Goal: Communication & Community: Answer question/provide support

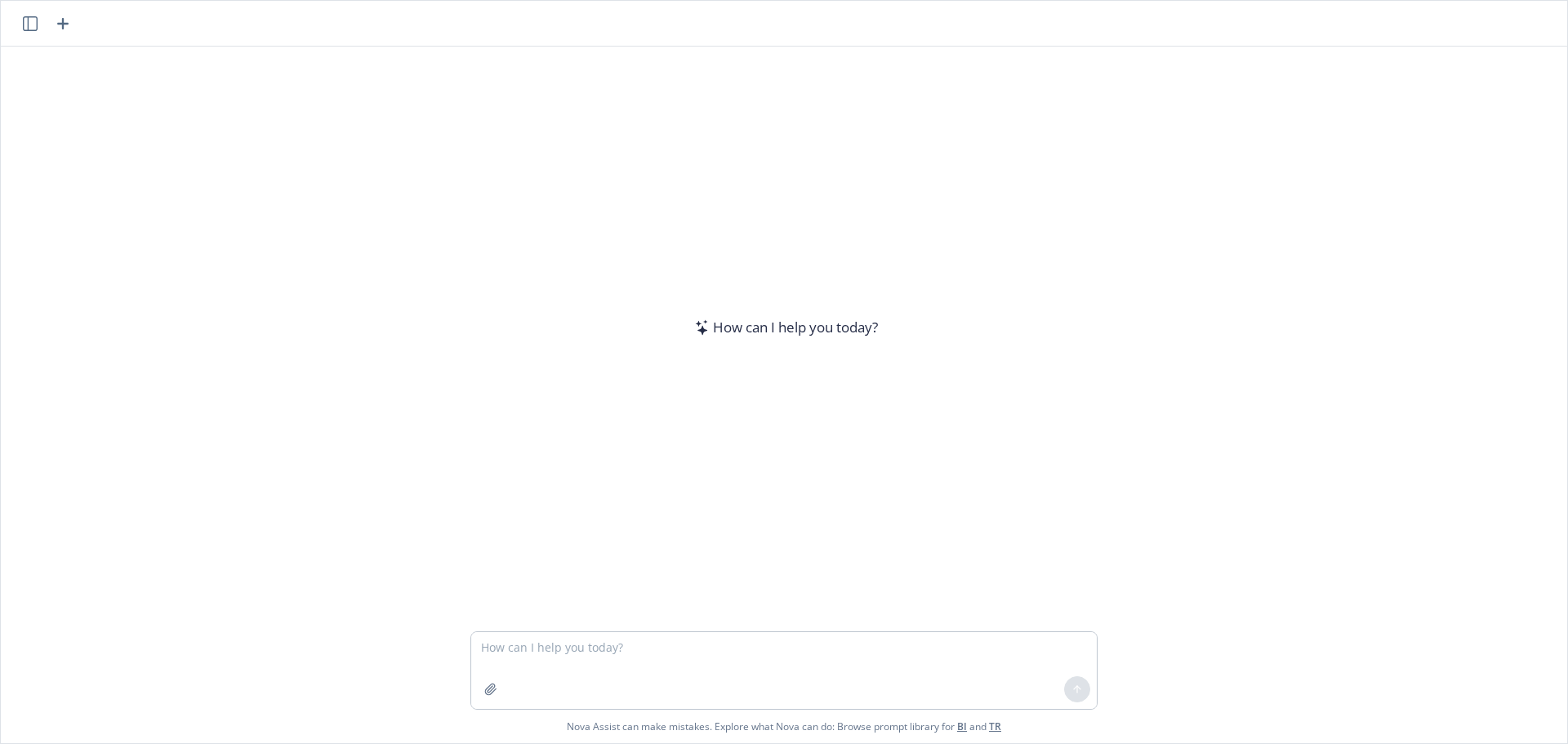
click at [632, 646] on textarea at bounding box center [784, 670] width 626 height 76
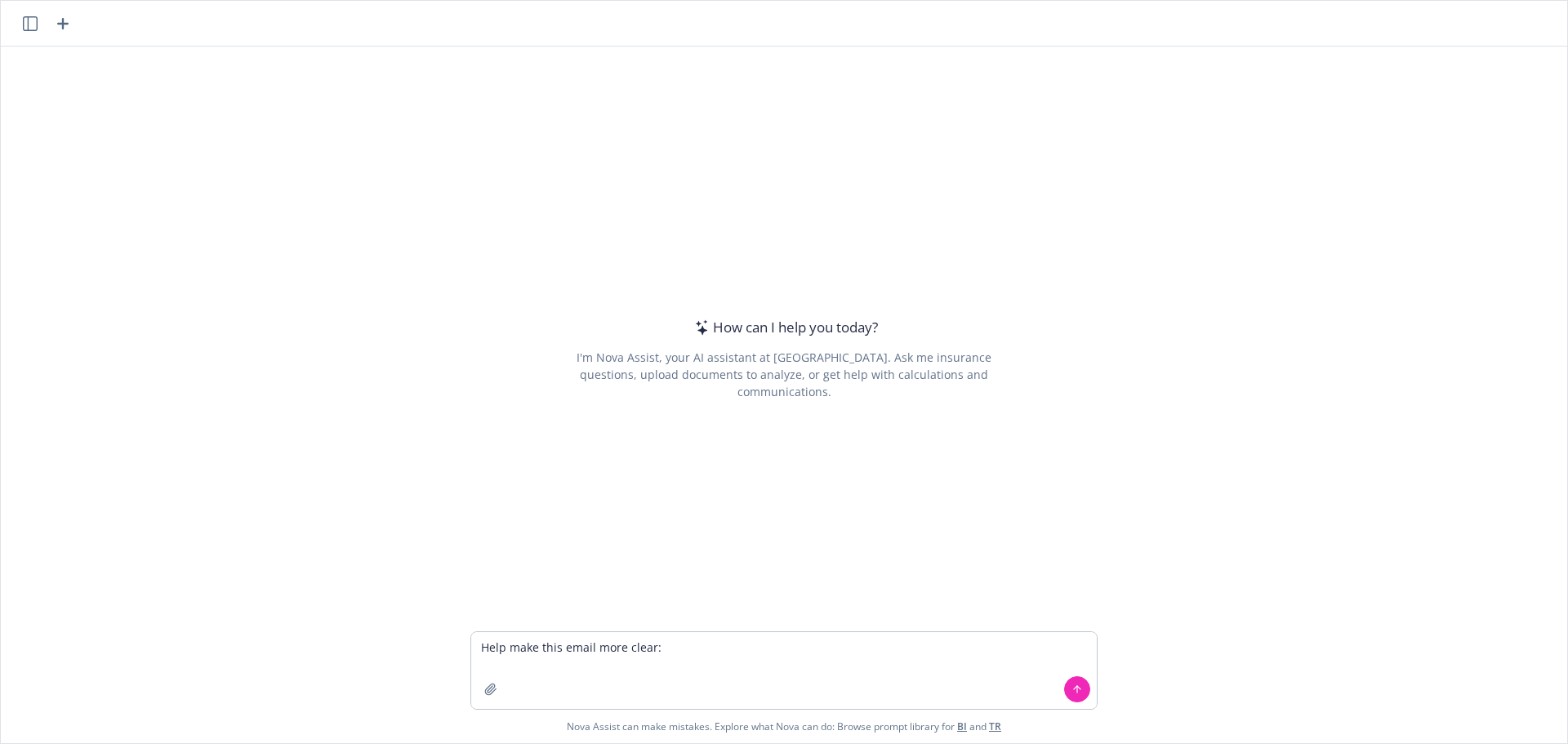
type textarea "Lore ipsu dolo sitam cons adipi: El seddoe-te in utl etdo magnaaliquae adminimv…"
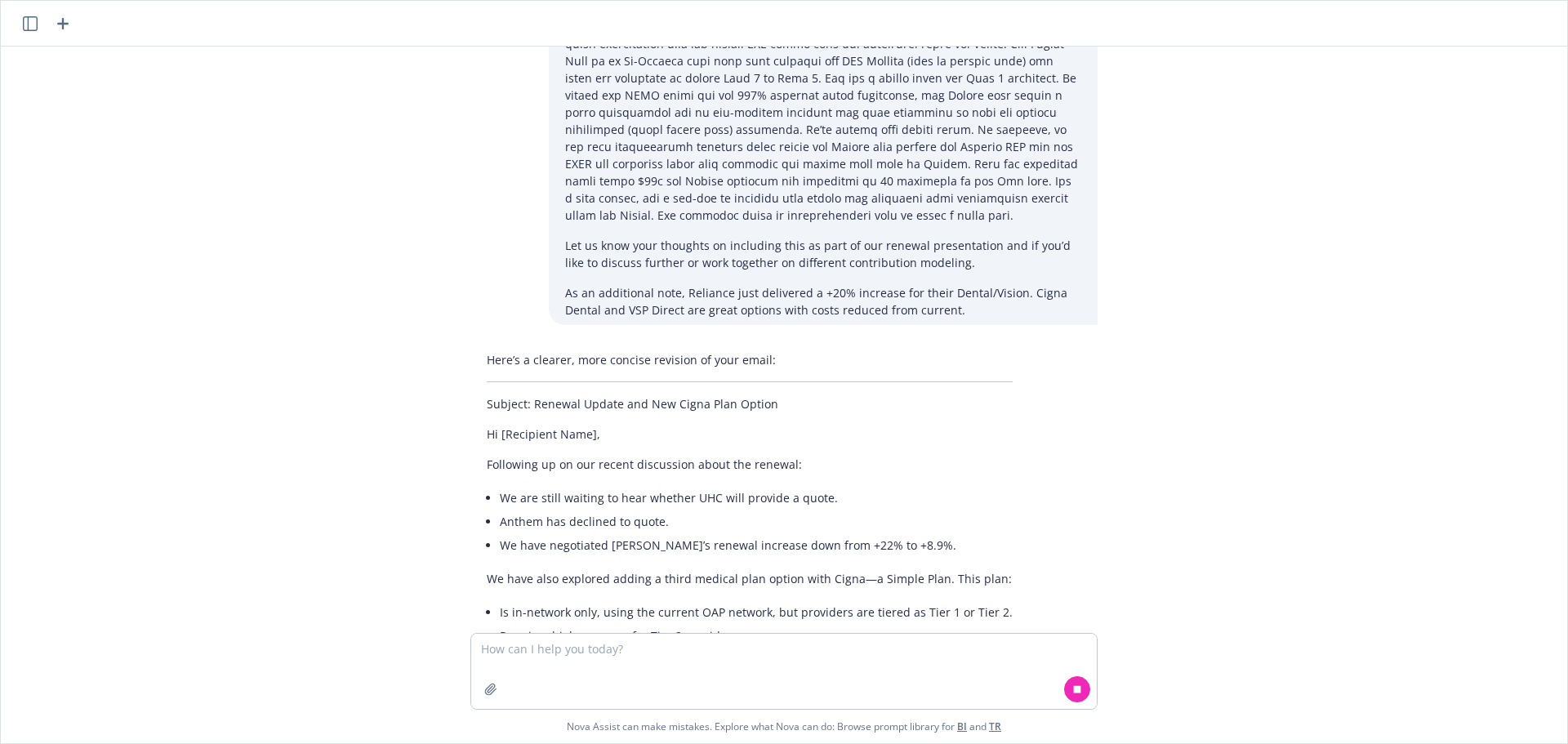
scroll to position [149, 0]
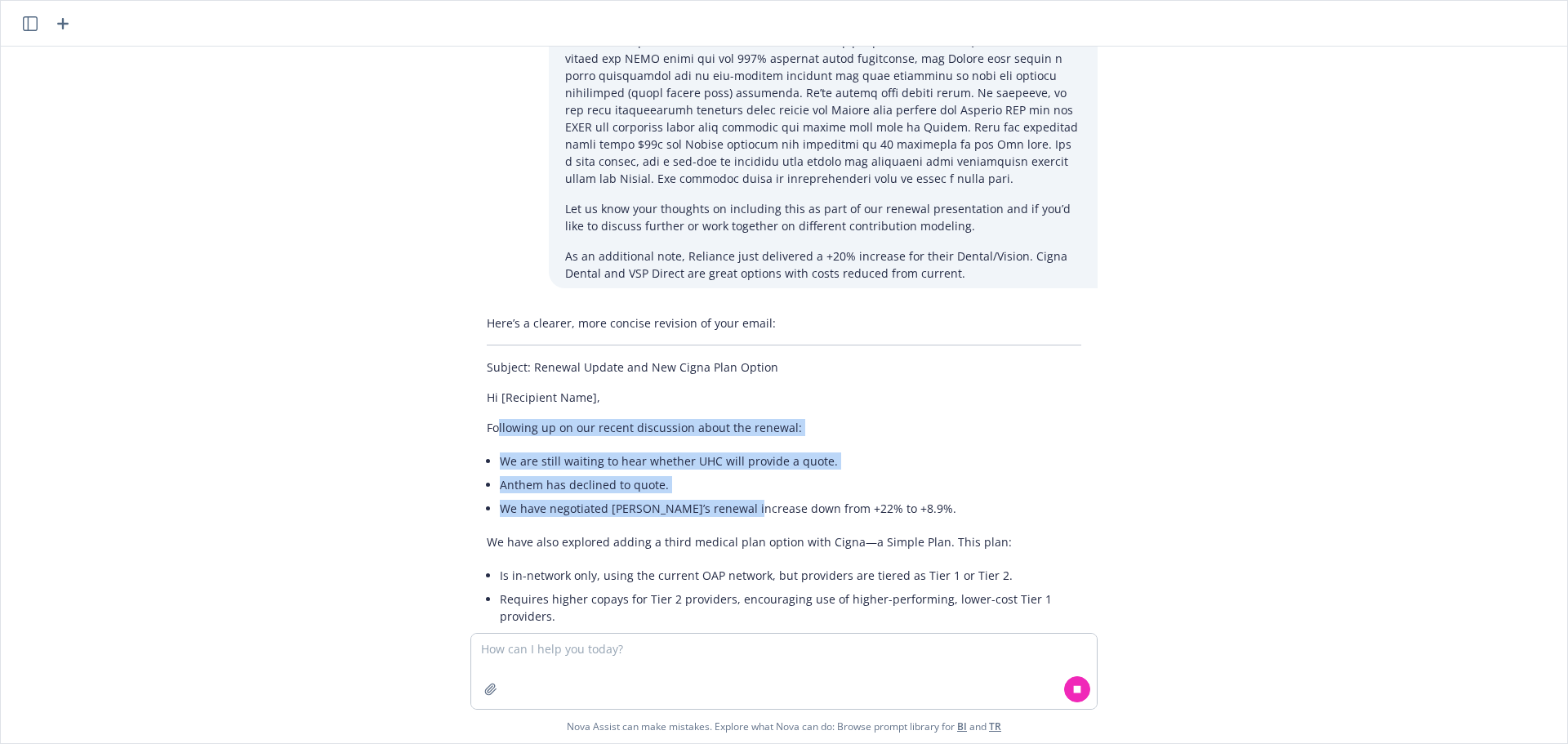
drag, startPoint x: 487, startPoint y: 432, endPoint x: 730, endPoint y: 499, distance: 252.1
click at [730, 499] on div "Here’s a clearer, more concise revision of your email: Subject: Renewal Update …" at bounding box center [784, 504] width 627 height 391
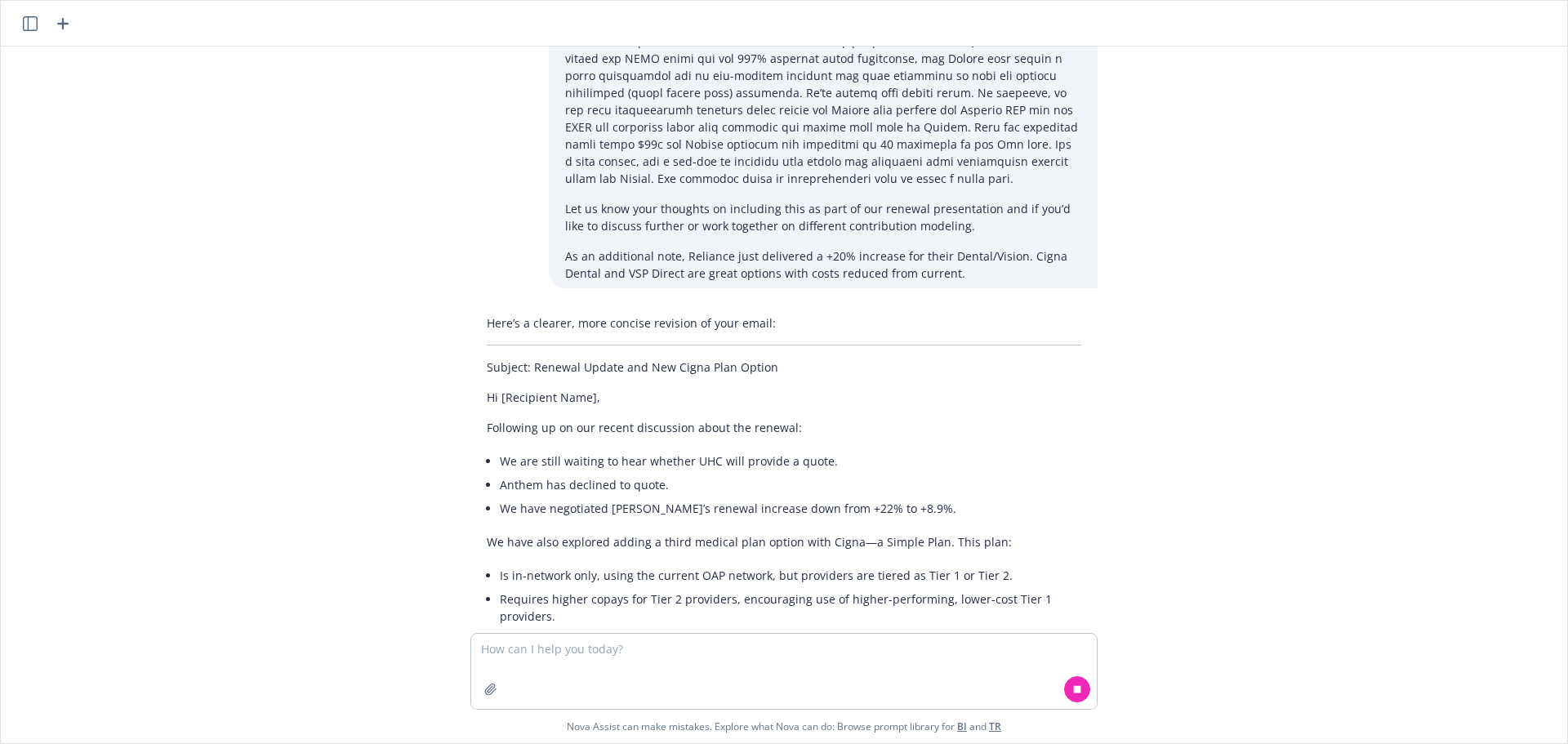
click at [993, 519] on li "We have negotiated [PERSON_NAME]’s renewal increase down from +22% to +8.9%." at bounding box center [790, 509] width 582 height 24
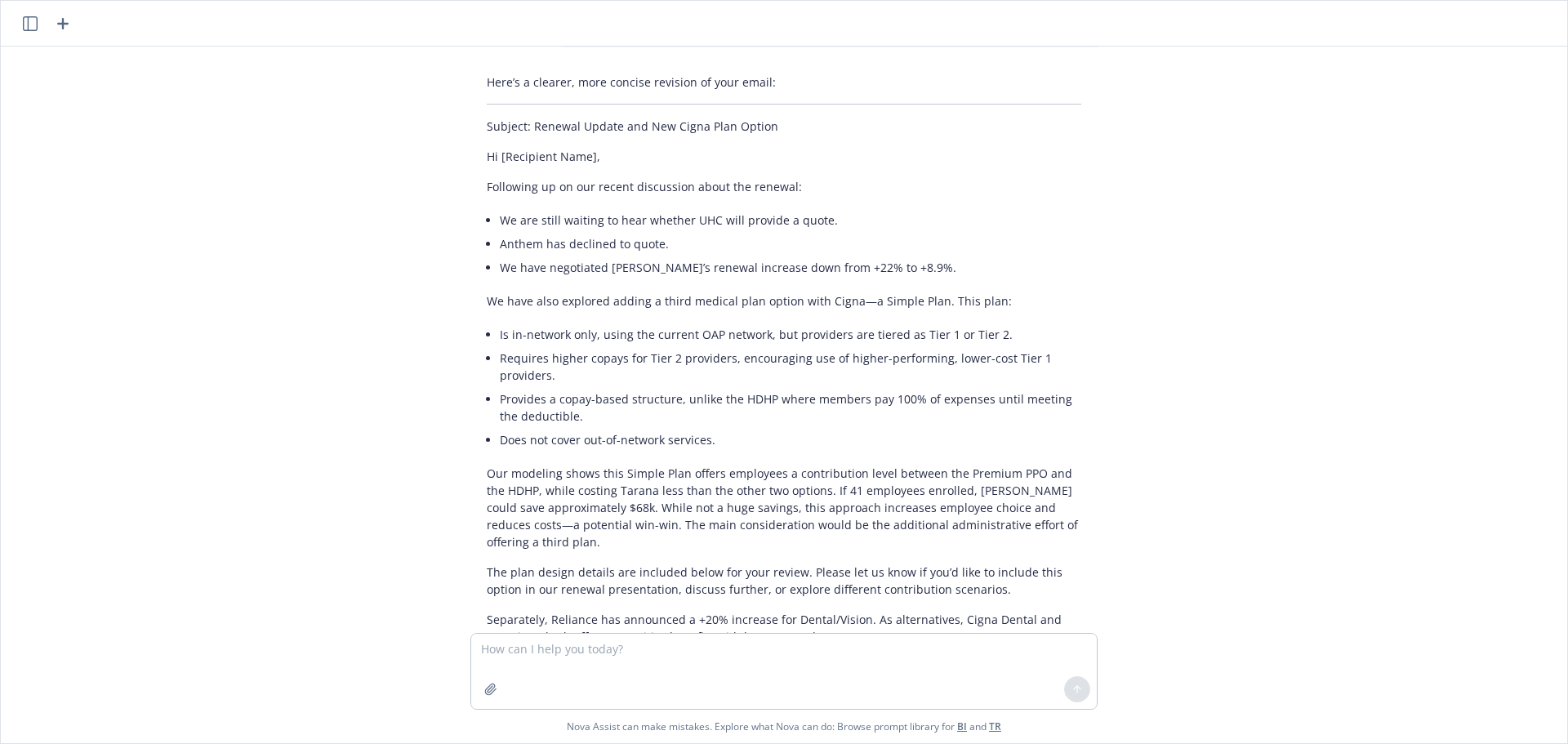
scroll to position [390, 0]
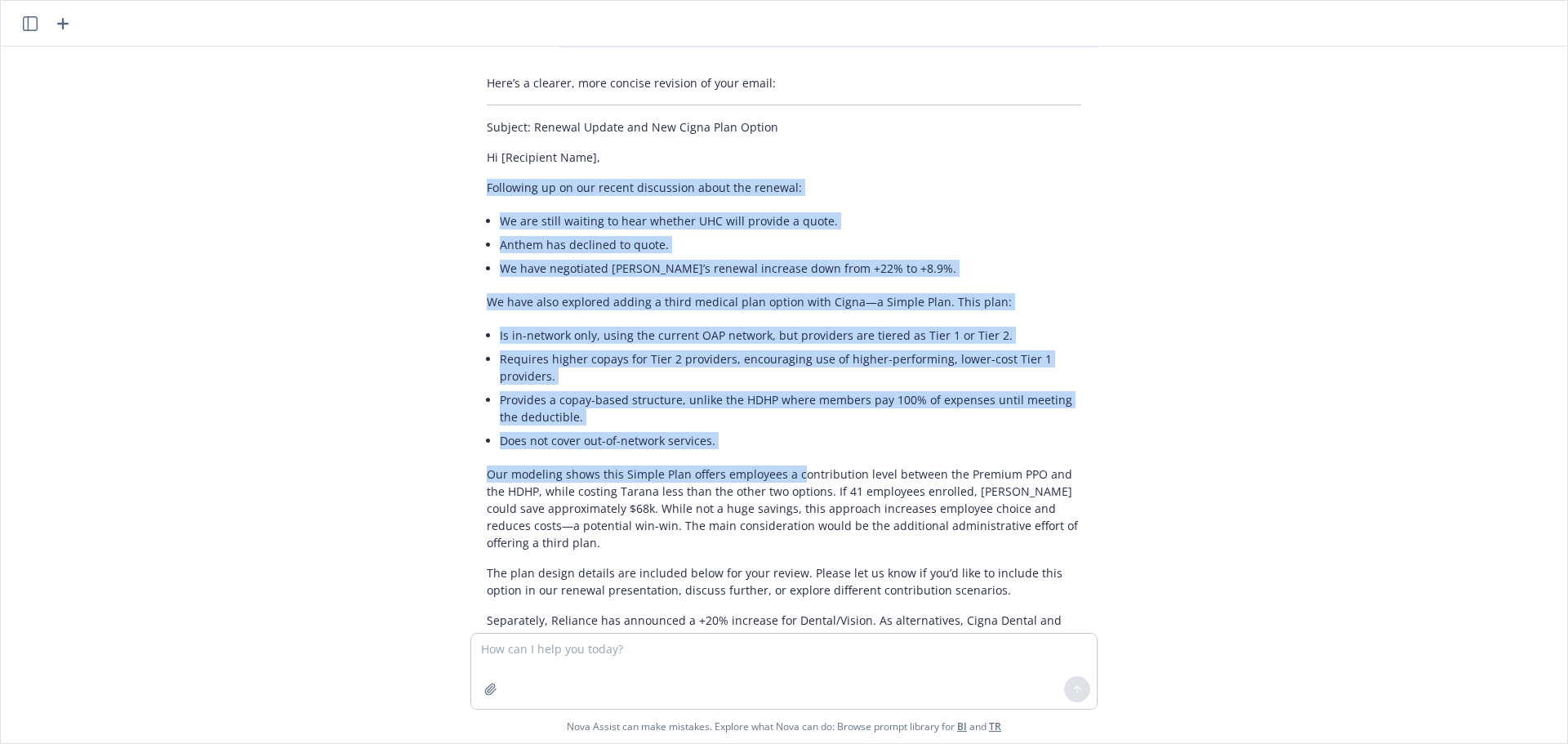
drag, startPoint x: 534, startPoint y: 206, endPoint x: 787, endPoint y: 465, distance: 362.1
click at [787, 465] on div "Here’s a clearer, more concise revision of your email: Subject: Renewal Update …" at bounding box center [784, 420] width 627 height 706
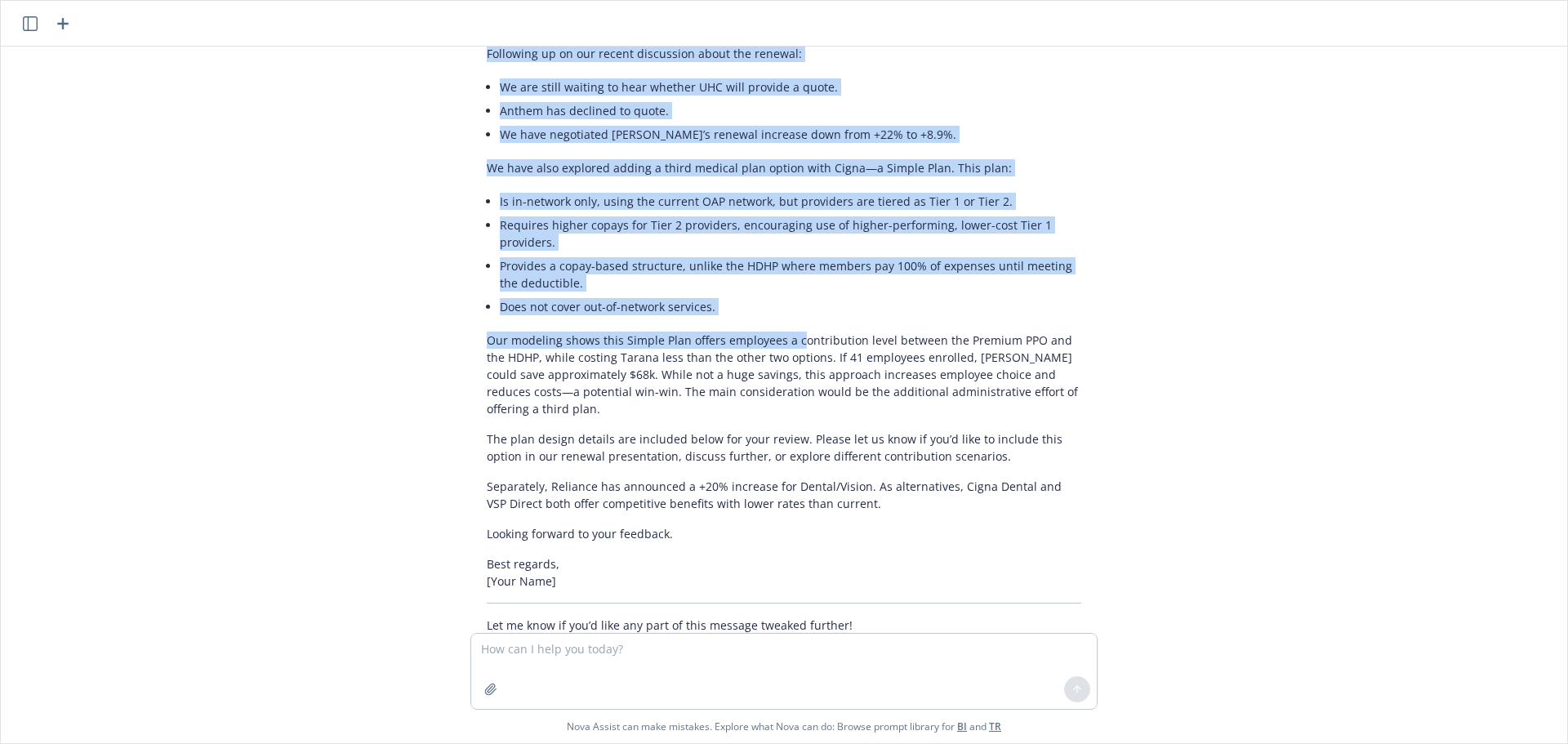
scroll to position [553, 0]
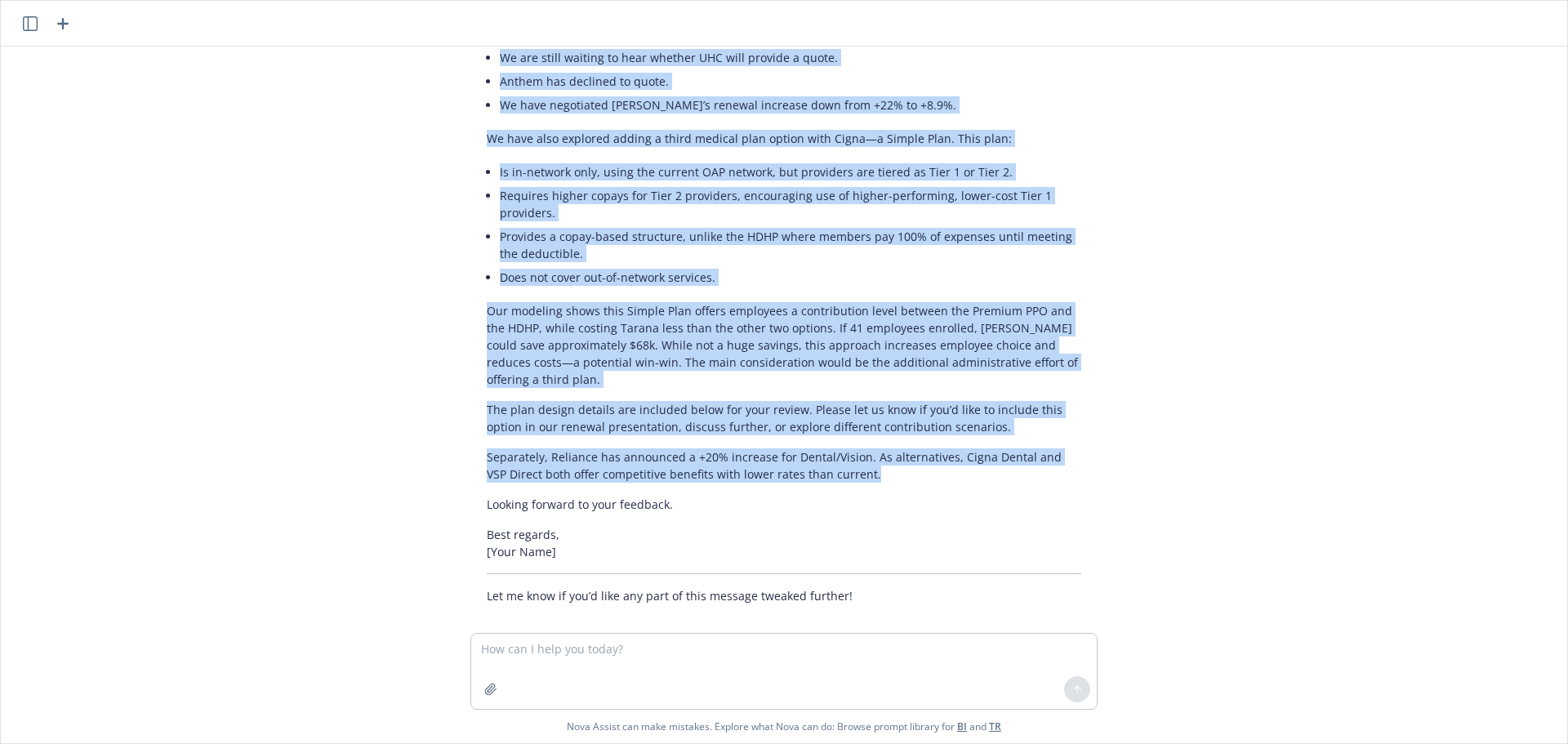
click at [882, 457] on p "Separately, Reliance has announced a +20% increase for Dental/Vision. As altern…" at bounding box center [784, 465] width 595 height 34
copy div "Loremipsu do si ame consec adipiscing elits doe tempori: Ut lab etdol magnaal e…"
click at [685, 496] on p "Looking forward to your feedback." at bounding box center [784, 505] width 595 height 17
copy div "Loremipsu do si ame consec adipiscing elits doe tempori: Ut lab etdol magnaal e…"
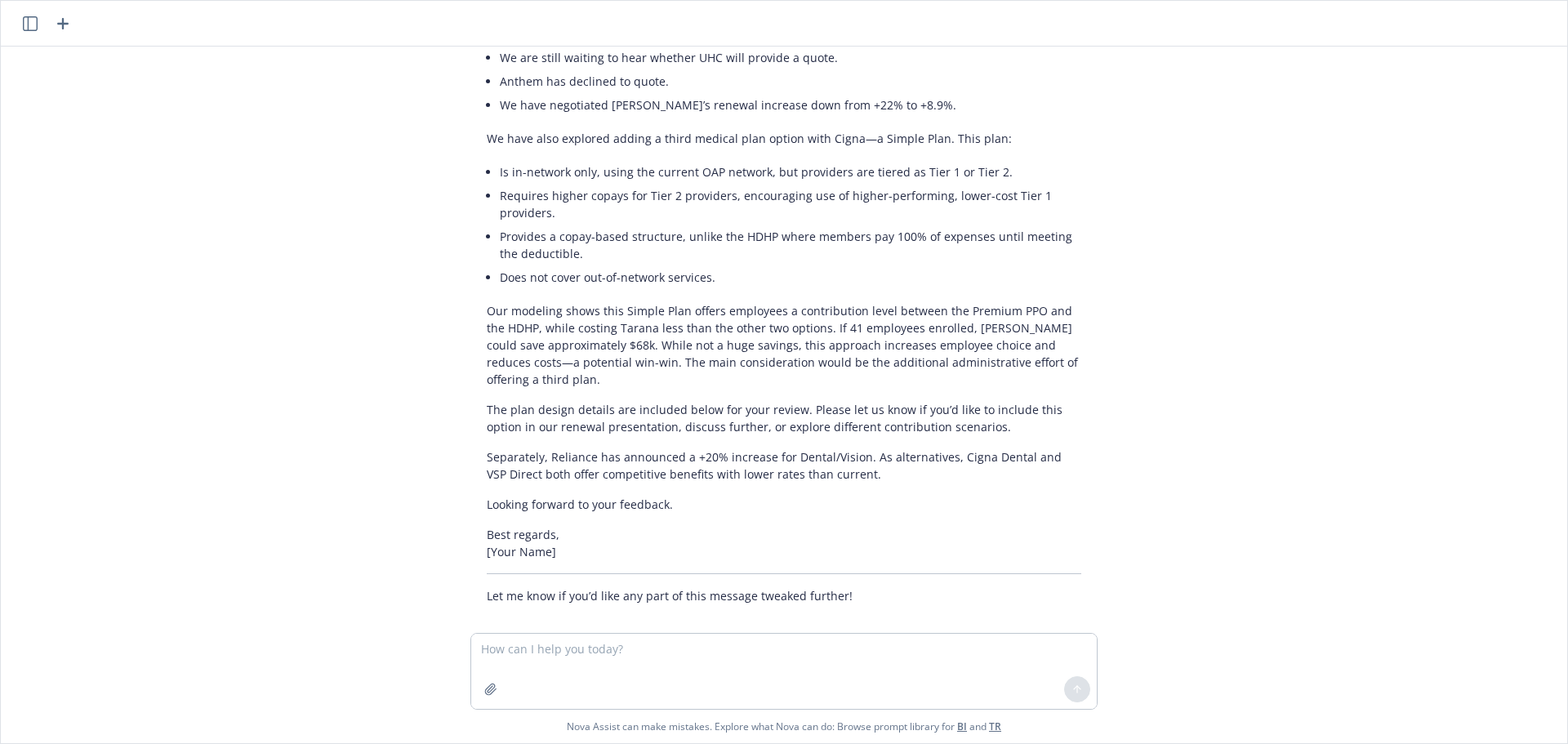
drag, startPoint x: 973, startPoint y: 523, endPoint x: 1196, endPoint y: 523, distance: 223.0
click at [973, 526] on p "Best regards, [Your Name]" at bounding box center [784, 543] width 595 height 34
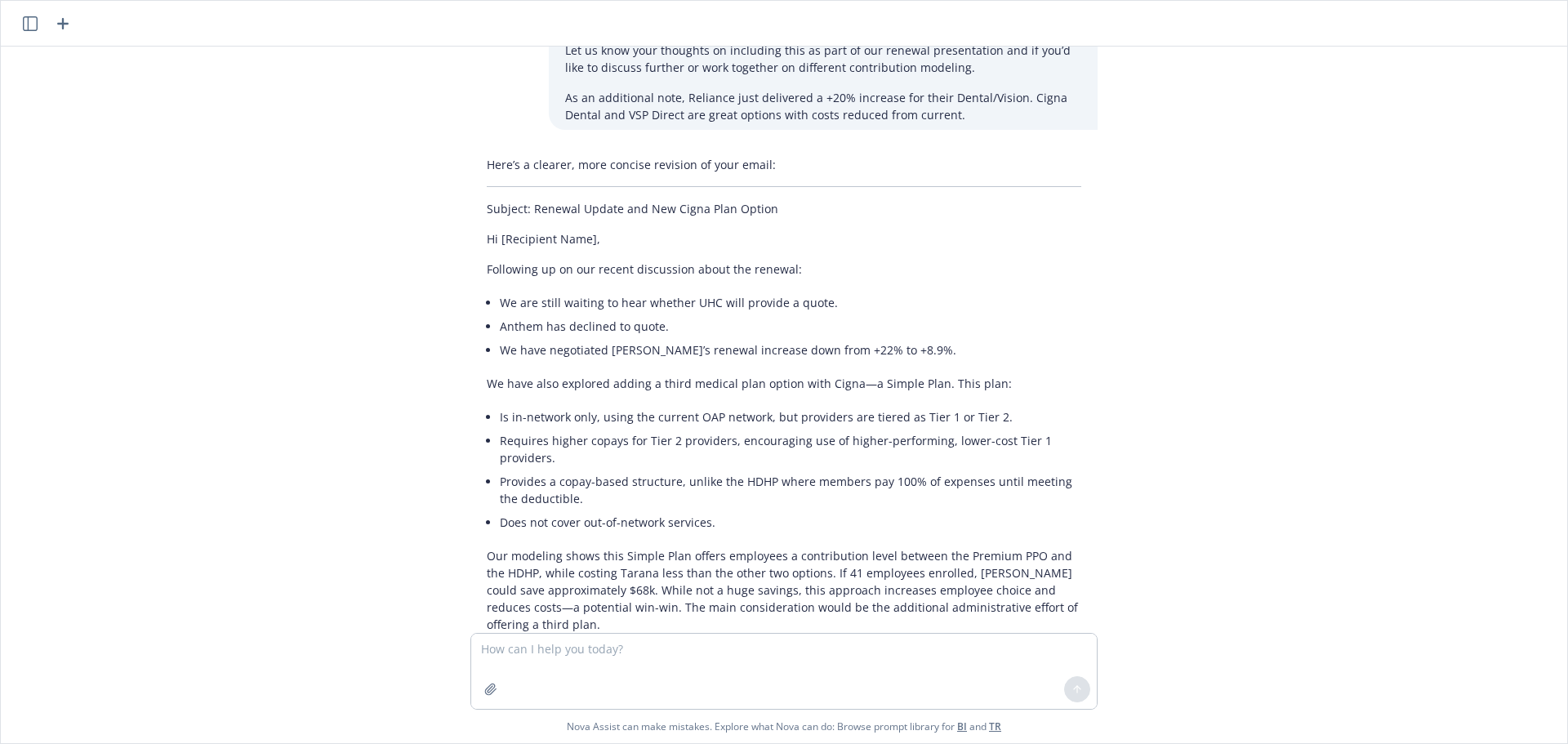
click at [551, 208] on p "Subject: Renewal Update and New Cigna Plan Option" at bounding box center [784, 209] width 595 height 17
drag, startPoint x: 523, startPoint y: 212, endPoint x: 778, endPoint y: 215, distance: 255.0
click at [778, 215] on p "Subject: Renewal Update and New Cigna Plan Option" at bounding box center [784, 209] width 595 height 17
copy p "Renewal Update and New Cigna Plan Option"
